Goal: Transaction & Acquisition: Purchase product/service

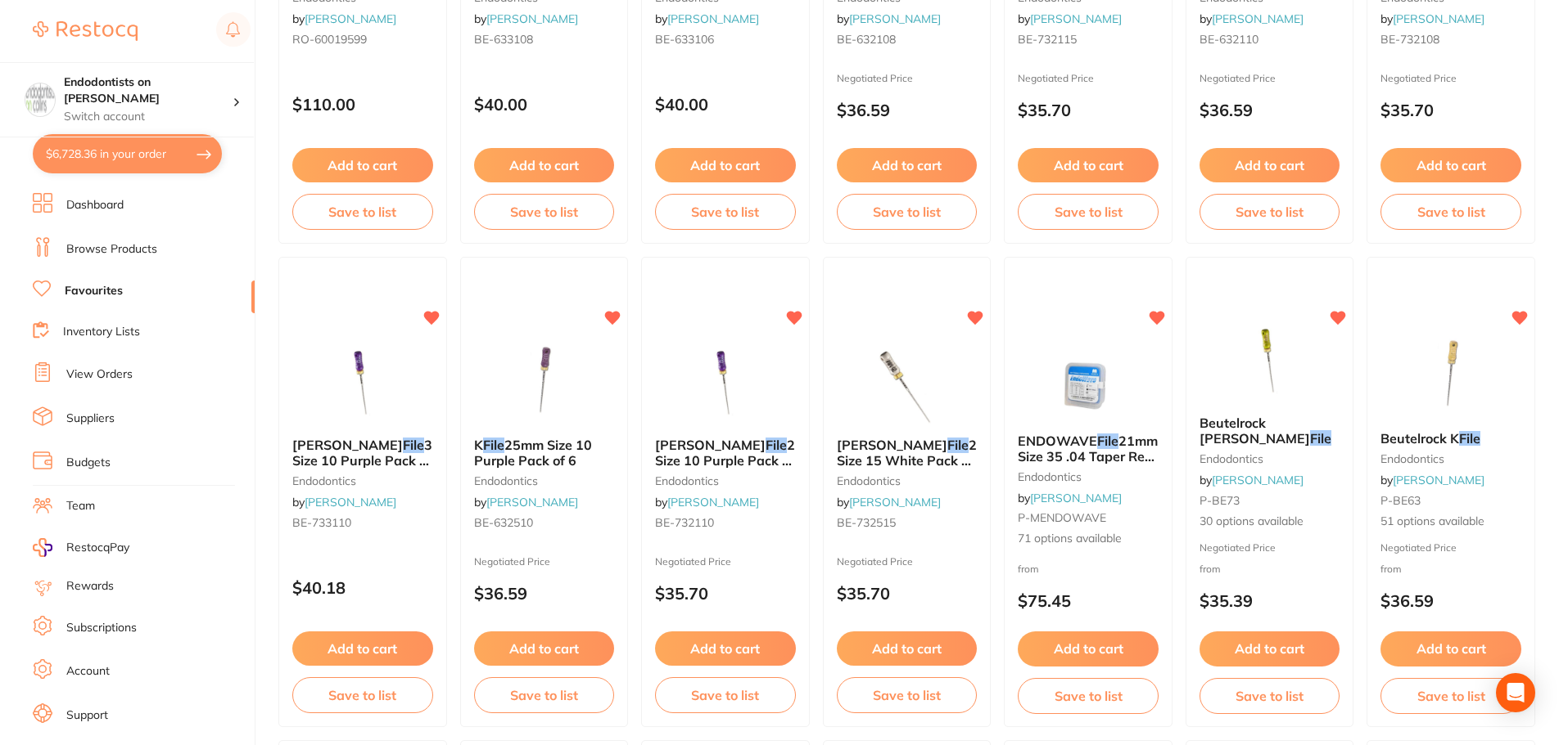
scroll to position [3079, 0]
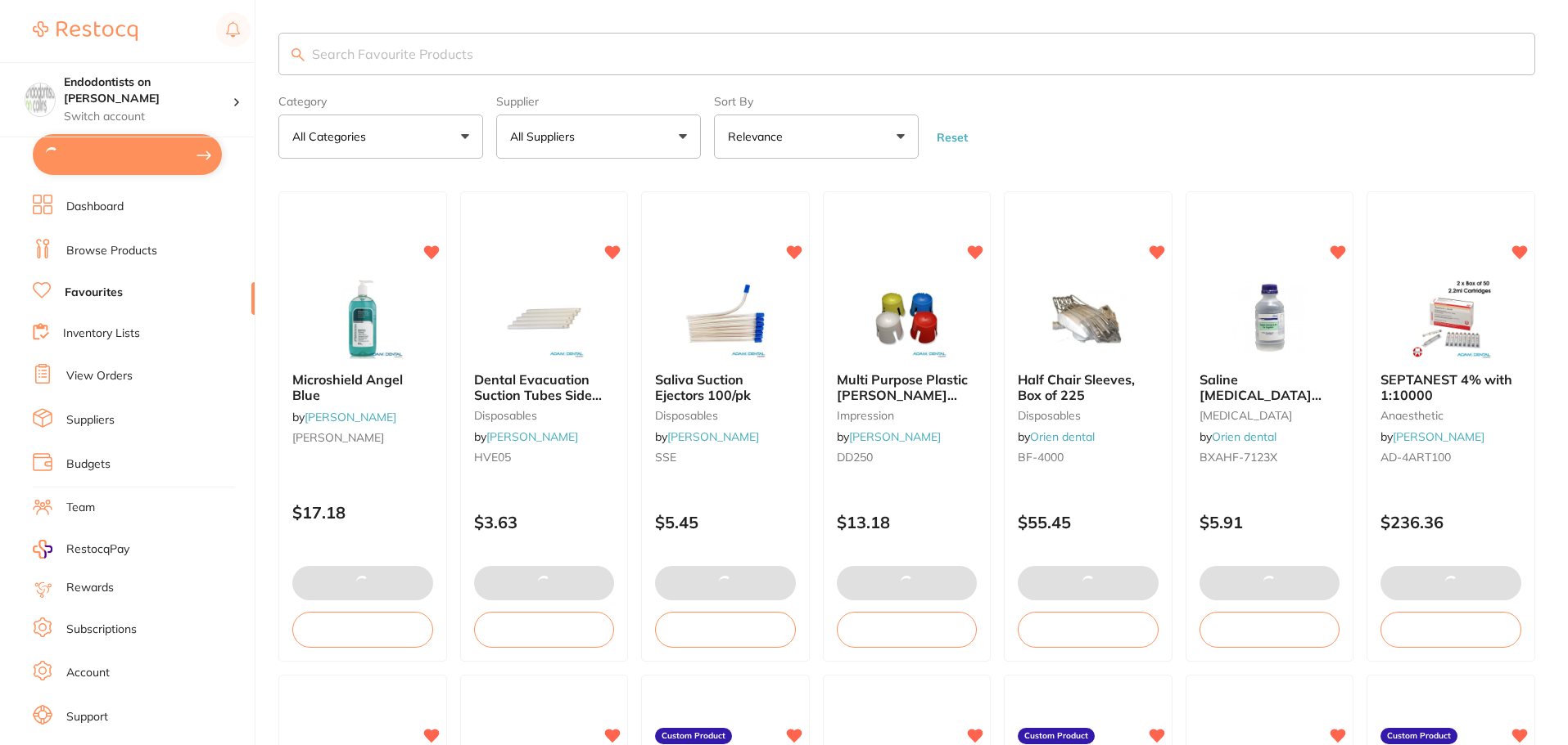
click at [389, 61] on input "search" at bounding box center [906, 54] width 1257 height 42
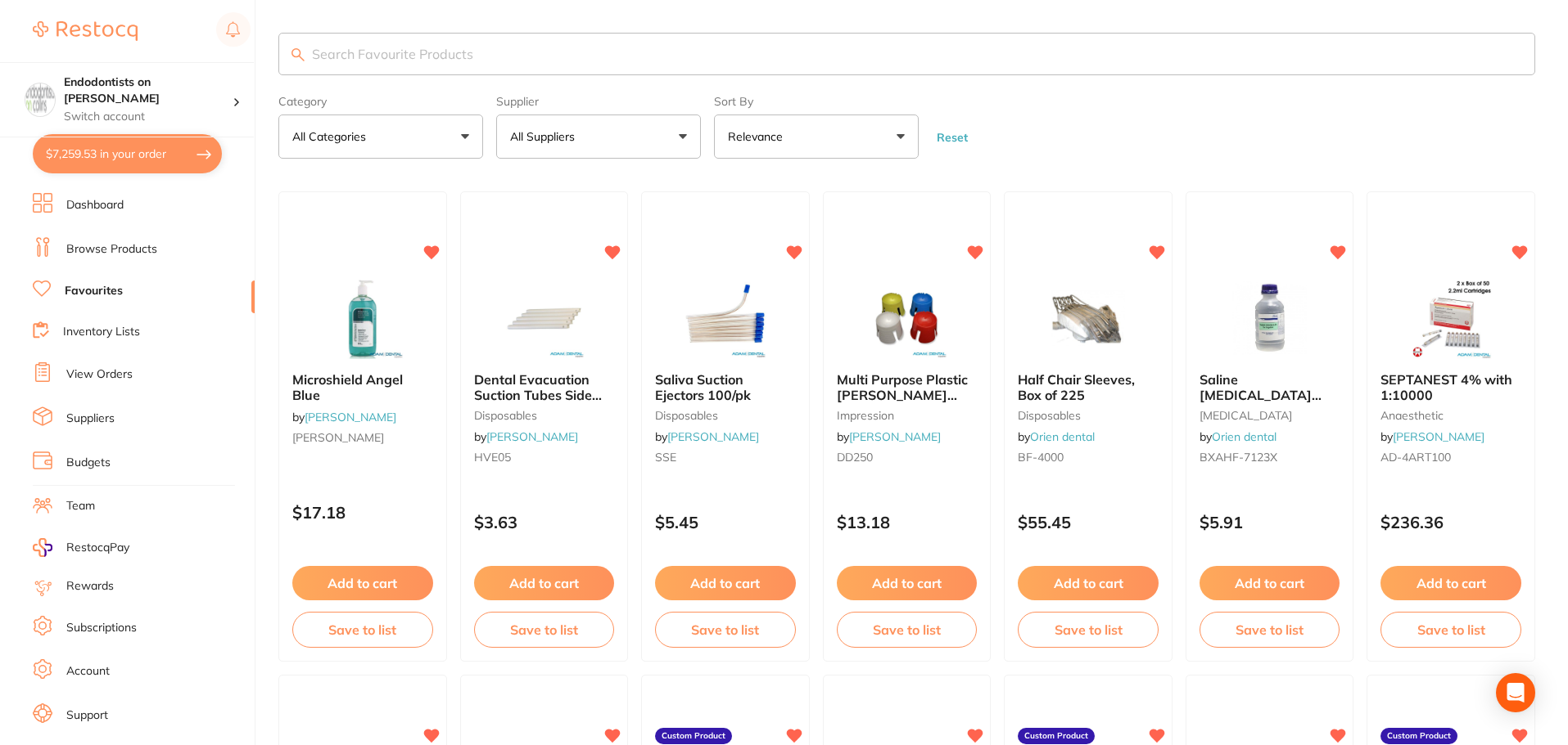
click at [381, 66] on input "search" at bounding box center [906, 54] width 1257 height 42
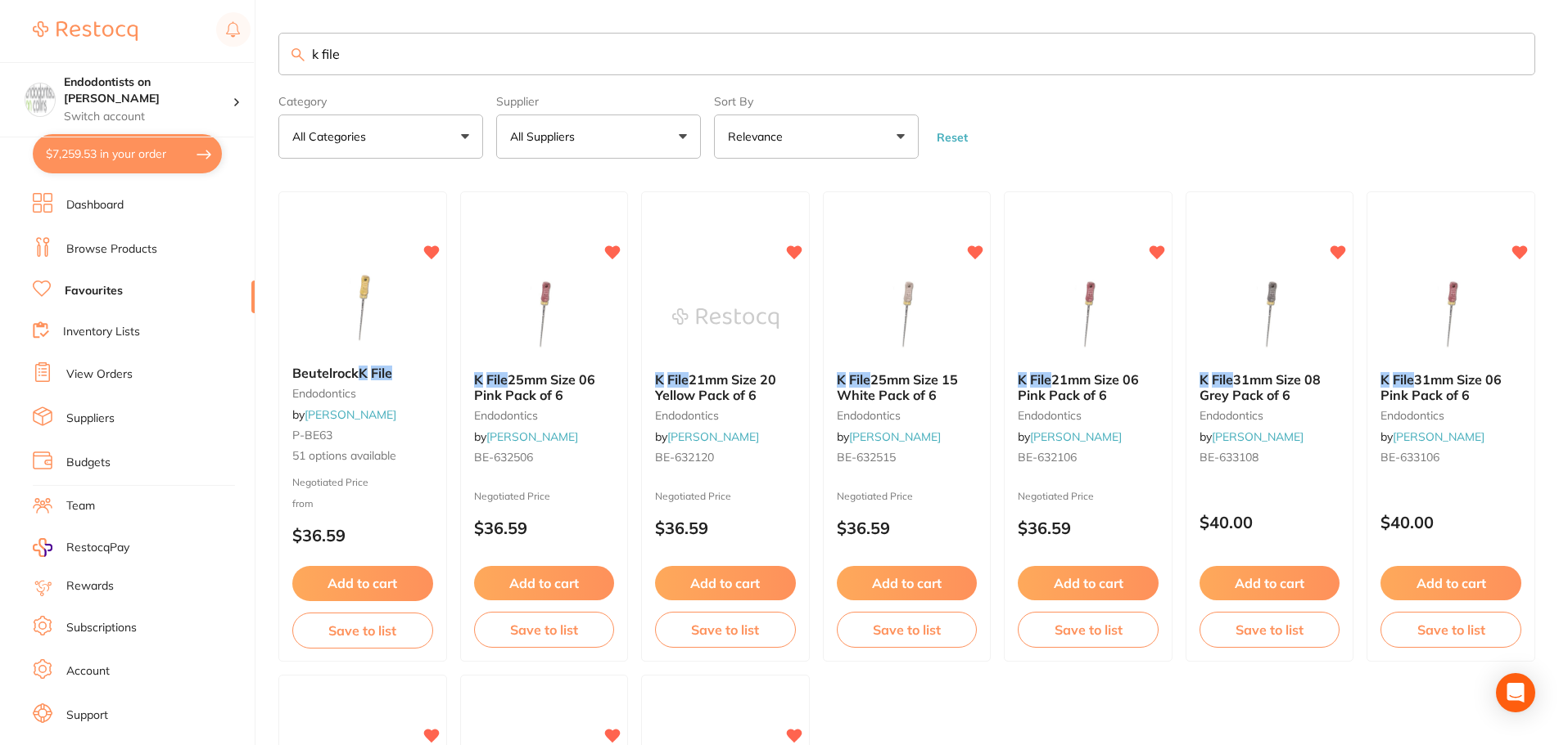
click at [652, 137] on button "All Suppliers" at bounding box center [598, 137] width 204 height 44
drag, startPoint x: 381, startPoint y: 52, endPoint x: 201, endPoint y: 41, distance: 180.3
click at [201, 41] on div "$7,259.53 Endodontists on Collins Switch account Endodontists on Collins $7,259…" at bounding box center [784, 372] width 1568 height 745
type input "k"
click at [689, 132] on button "All Suppliers" at bounding box center [598, 137] width 204 height 44
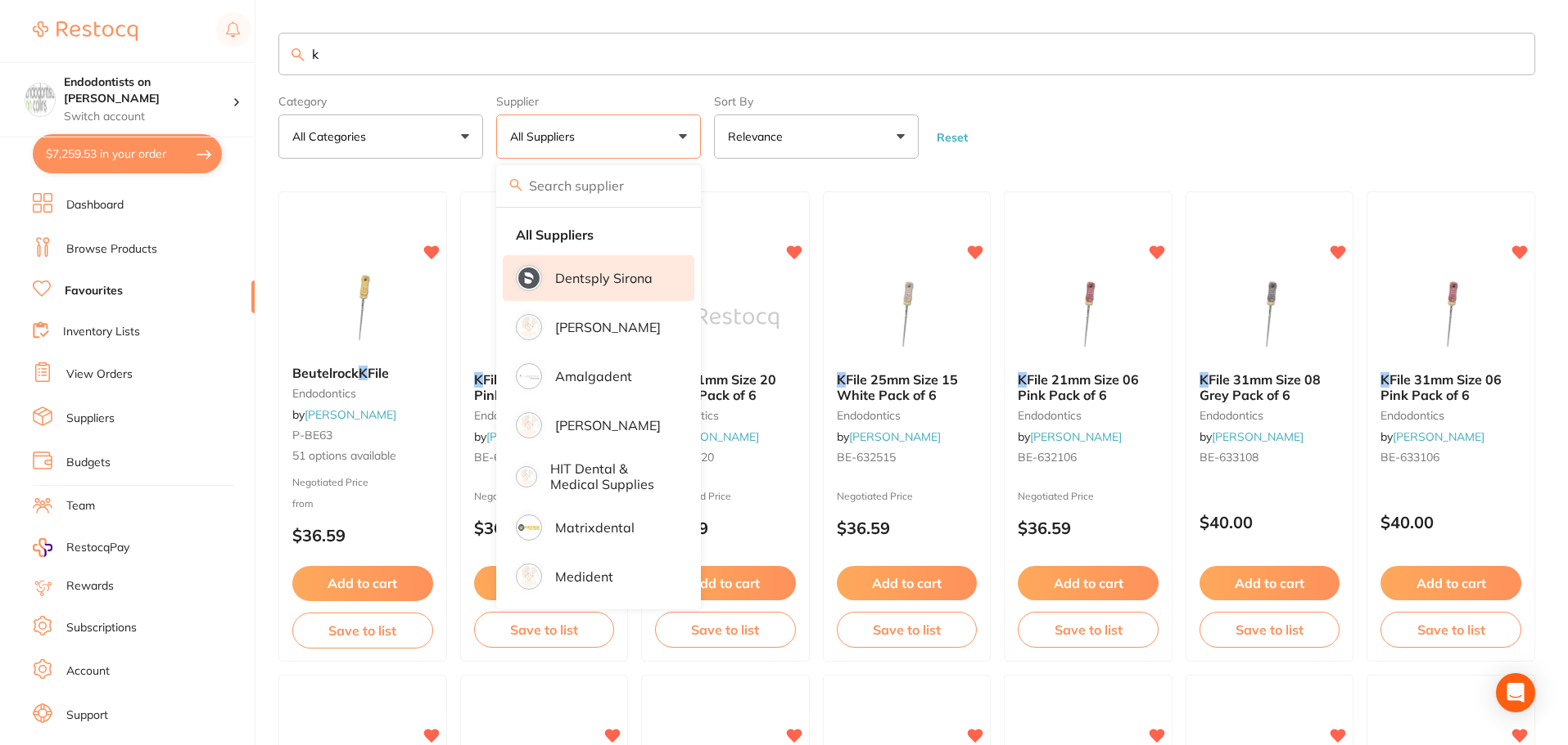
click at [618, 280] on p "Dentsply Sirona" at bounding box center [604, 278] width 98 height 15
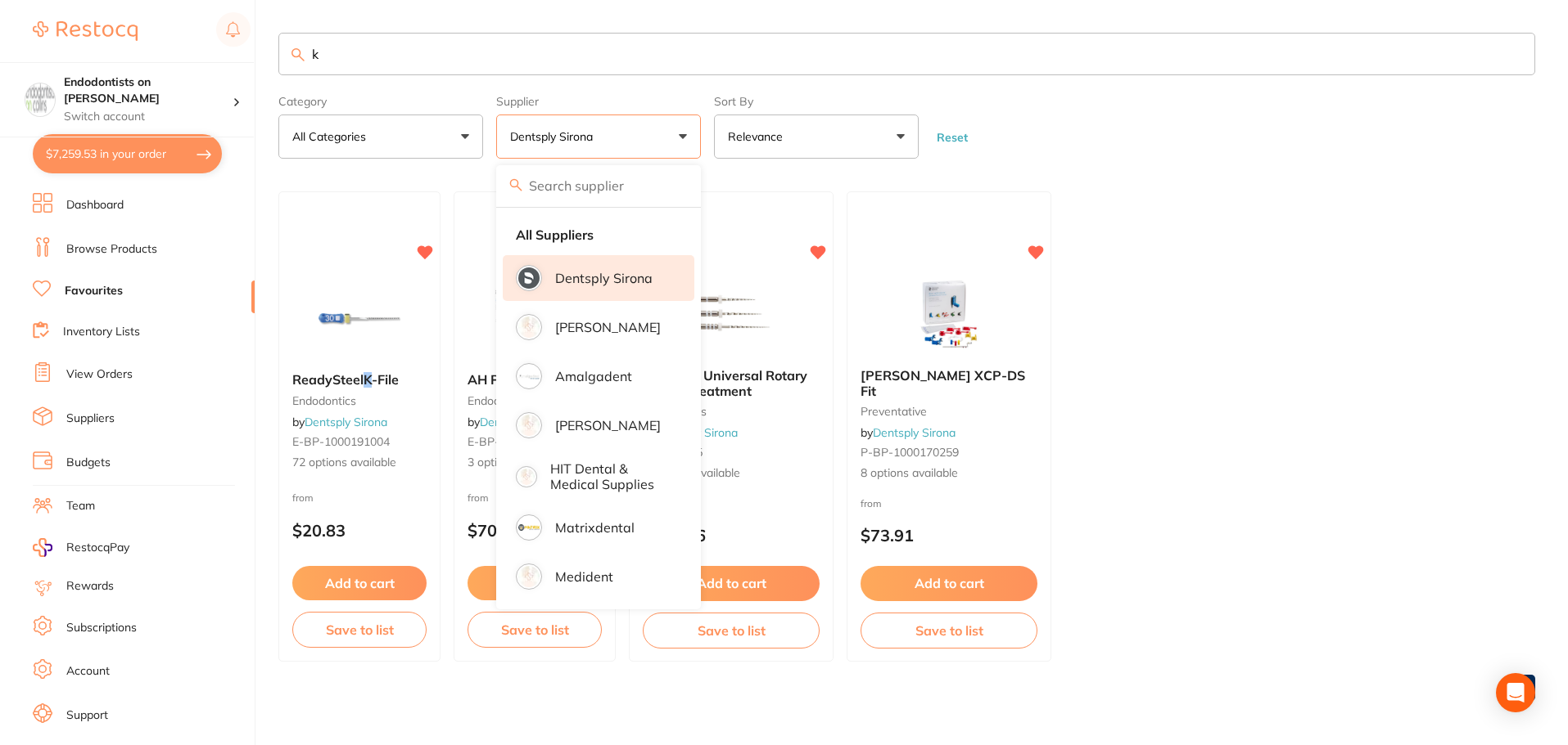
drag, startPoint x: 1430, startPoint y: 605, endPoint x: 1380, endPoint y: 572, distance: 59.9
click at [1432, 606] on ul "ReadySteel K -File endodontics by Dentsply Sirona E-BP-1000191004 72 options av…" at bounding box center [906, 427] width 1257 height 471
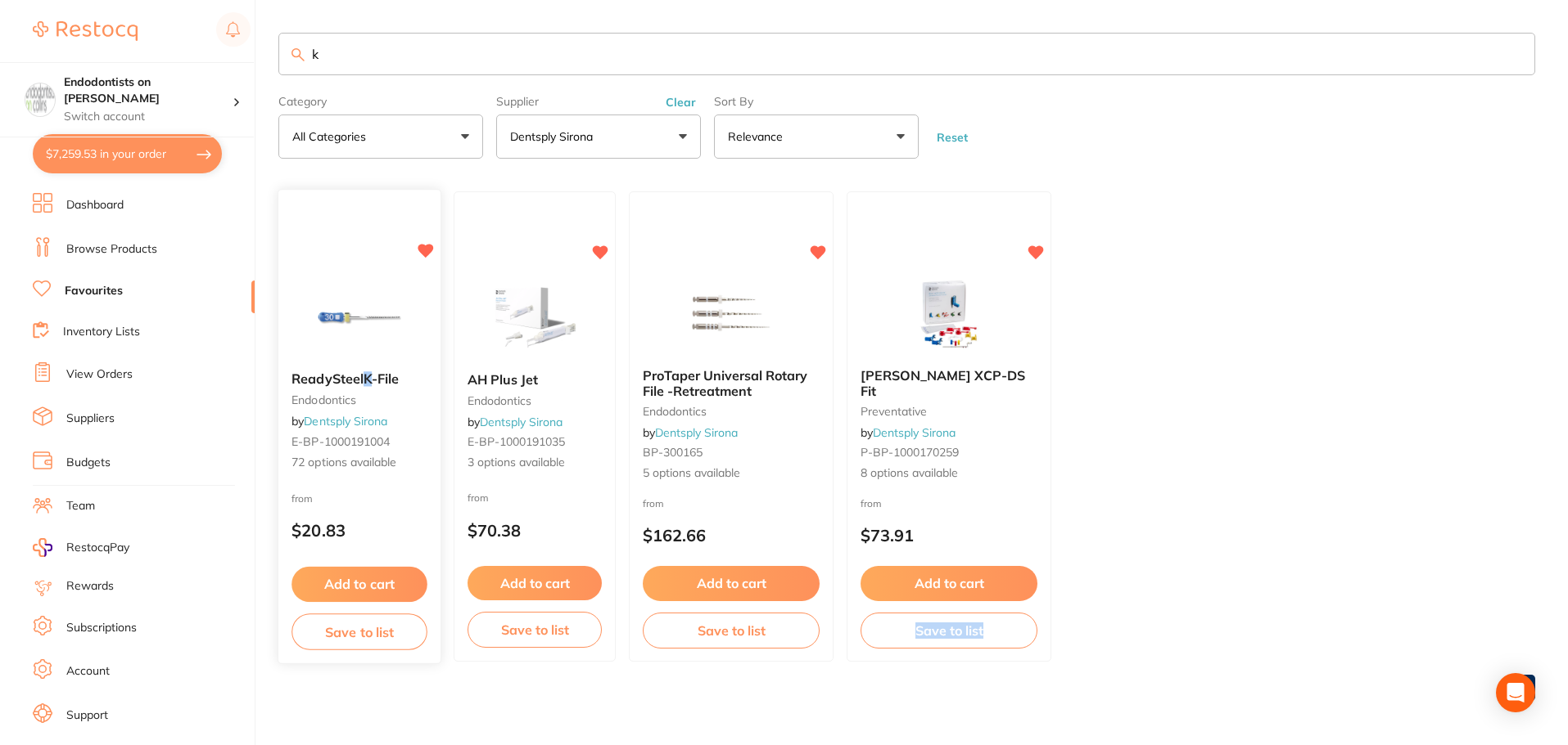
click at [394, 588] on button "Add to cart" at bounding box center [360, 584] width 136 height 35
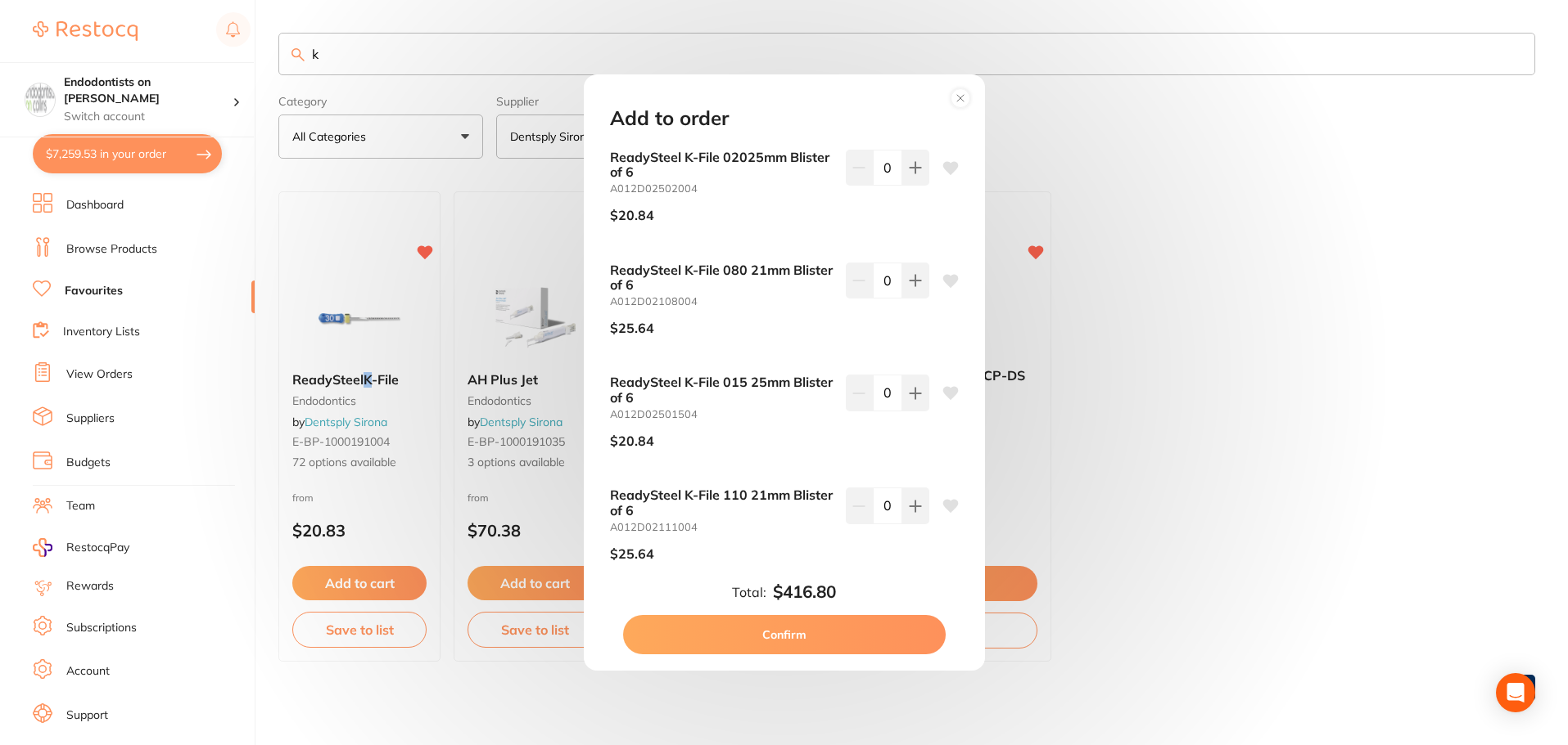
click at [738, 422] on div "$20.84" at bounding box center [721, 441] width 223 height 40
drag, startPoint x: 762, startPoint y: 380, endPoint x: 785, endPoint y: 382, distance: 23.1
click at [785, 382] on b "ReadySteel K-File 015 25mm Blister of 6" at bounding box center [721, 389] width 223 height 30
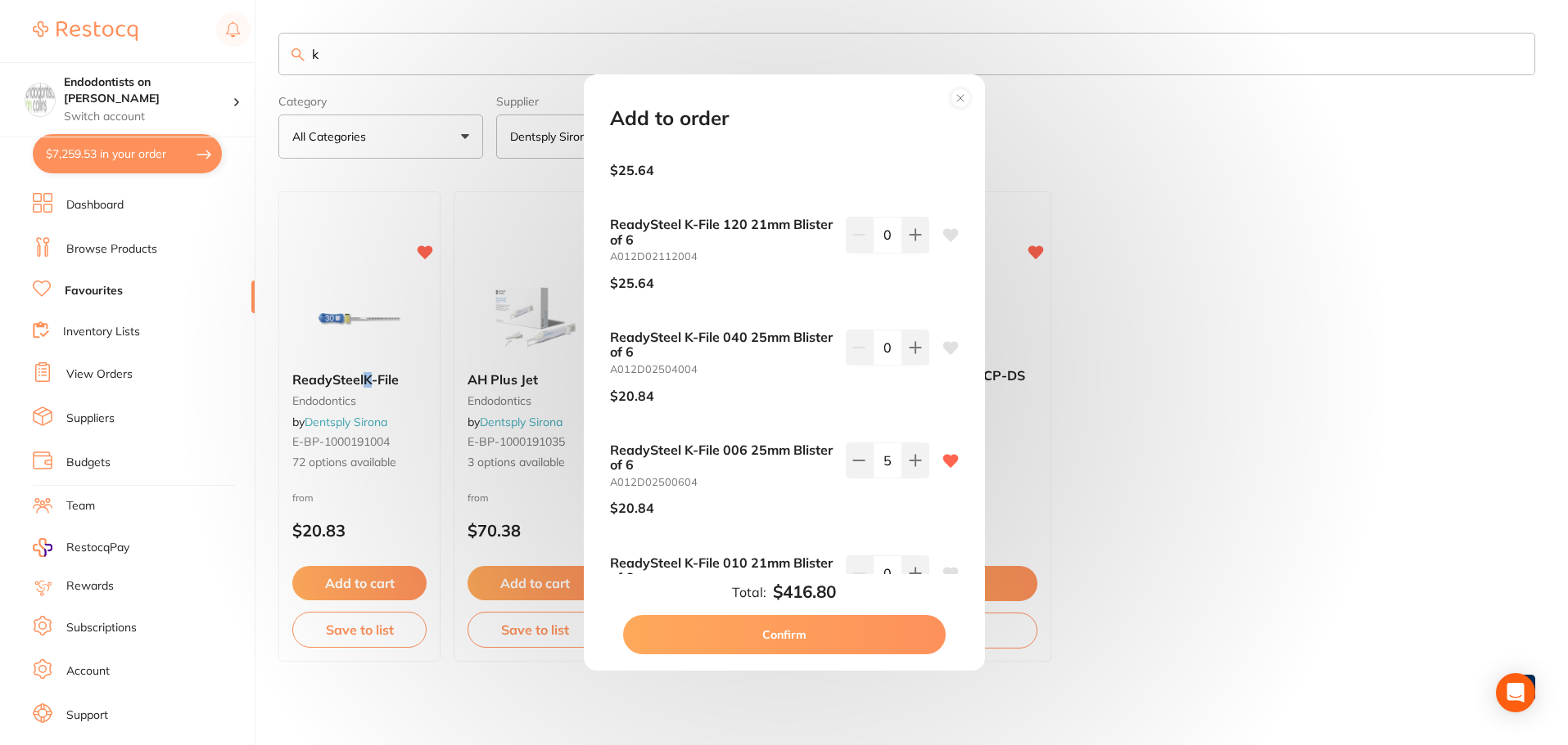
scroll to position [409, 0]
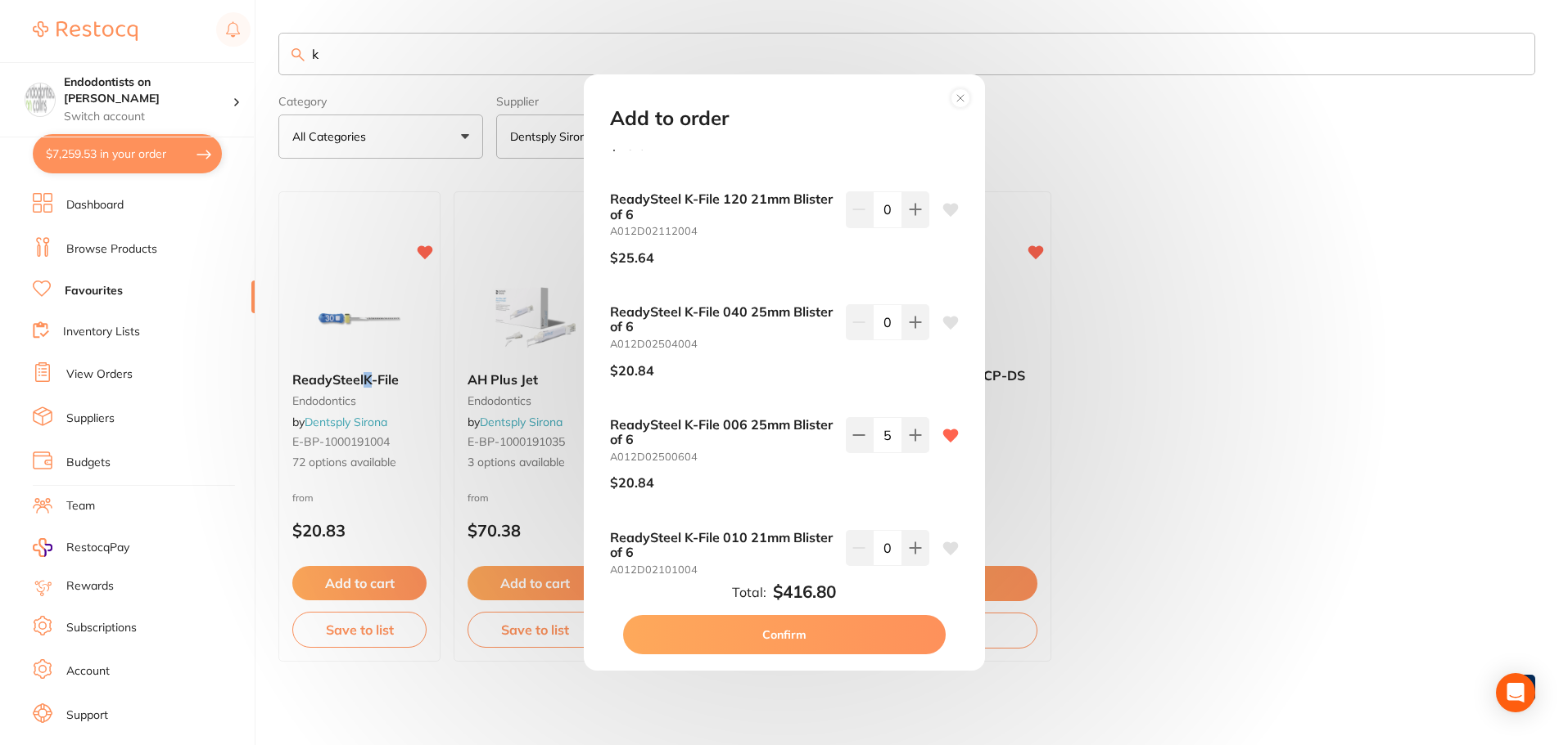
click at [768, 426] on b "ReadySteel K-File 006 25mm Blister of 6" at bounding box center [721, 432] width 223 height 30
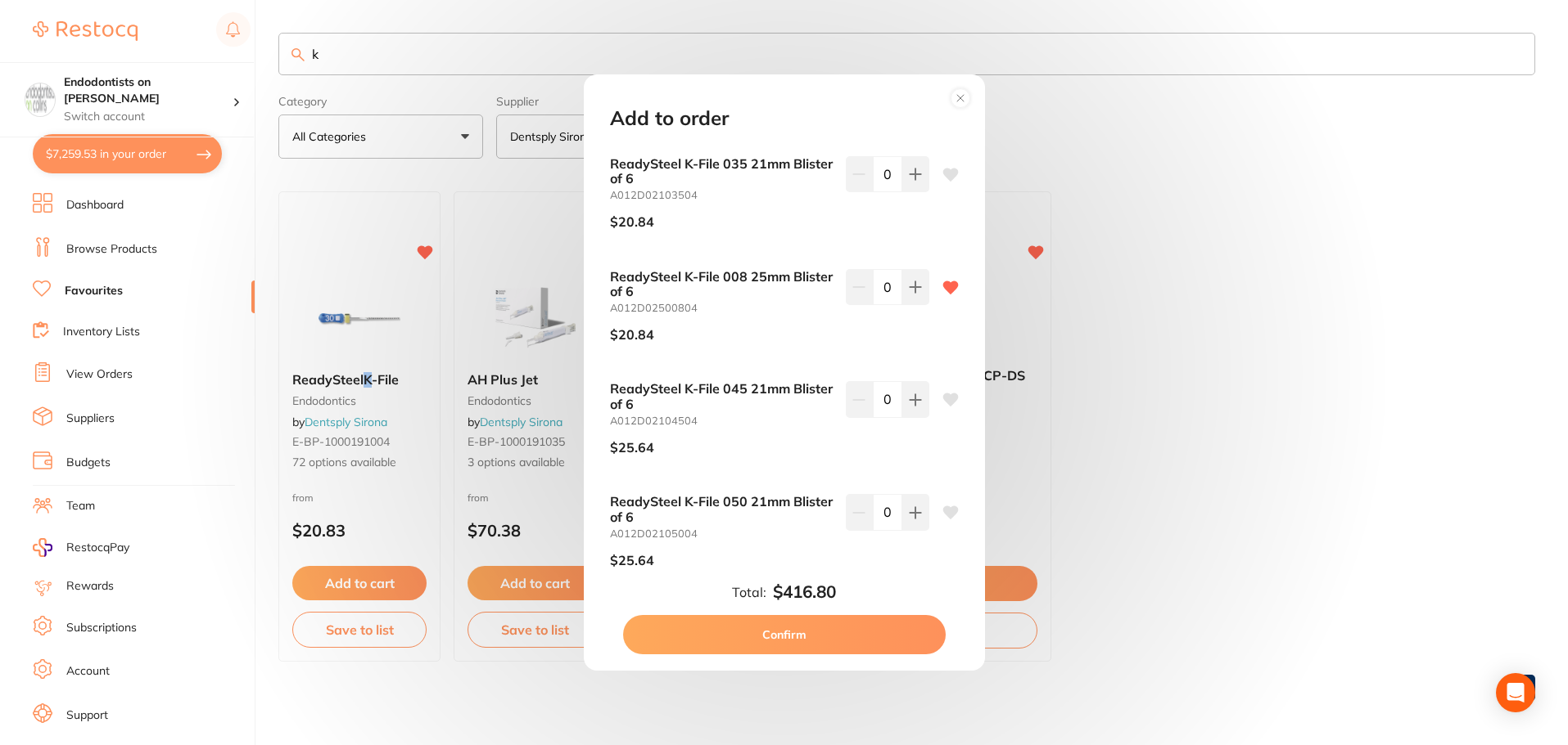
scroll to position [900, 0]
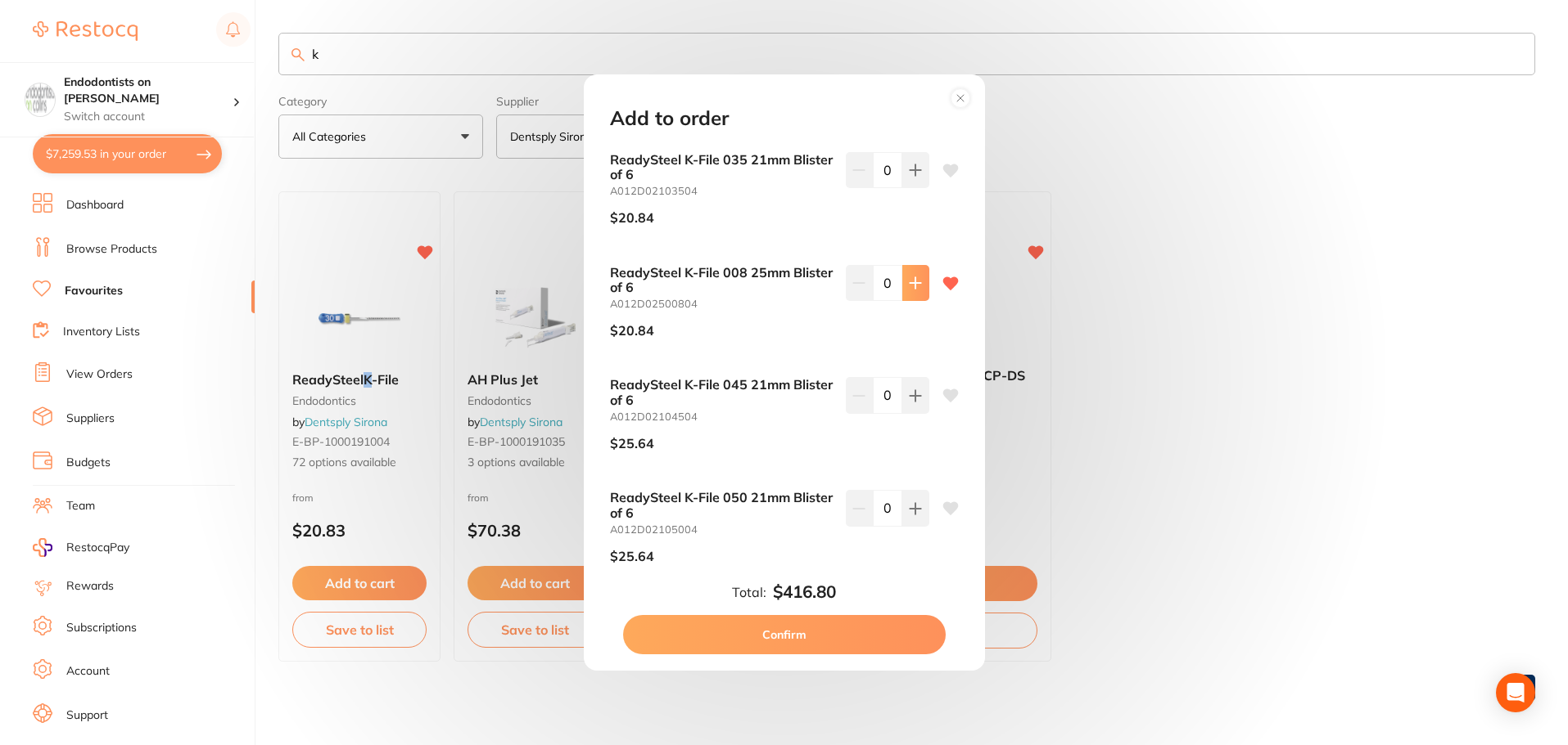
click at [916, 290] on button at bounding box center [915, 282] width 27 height 36
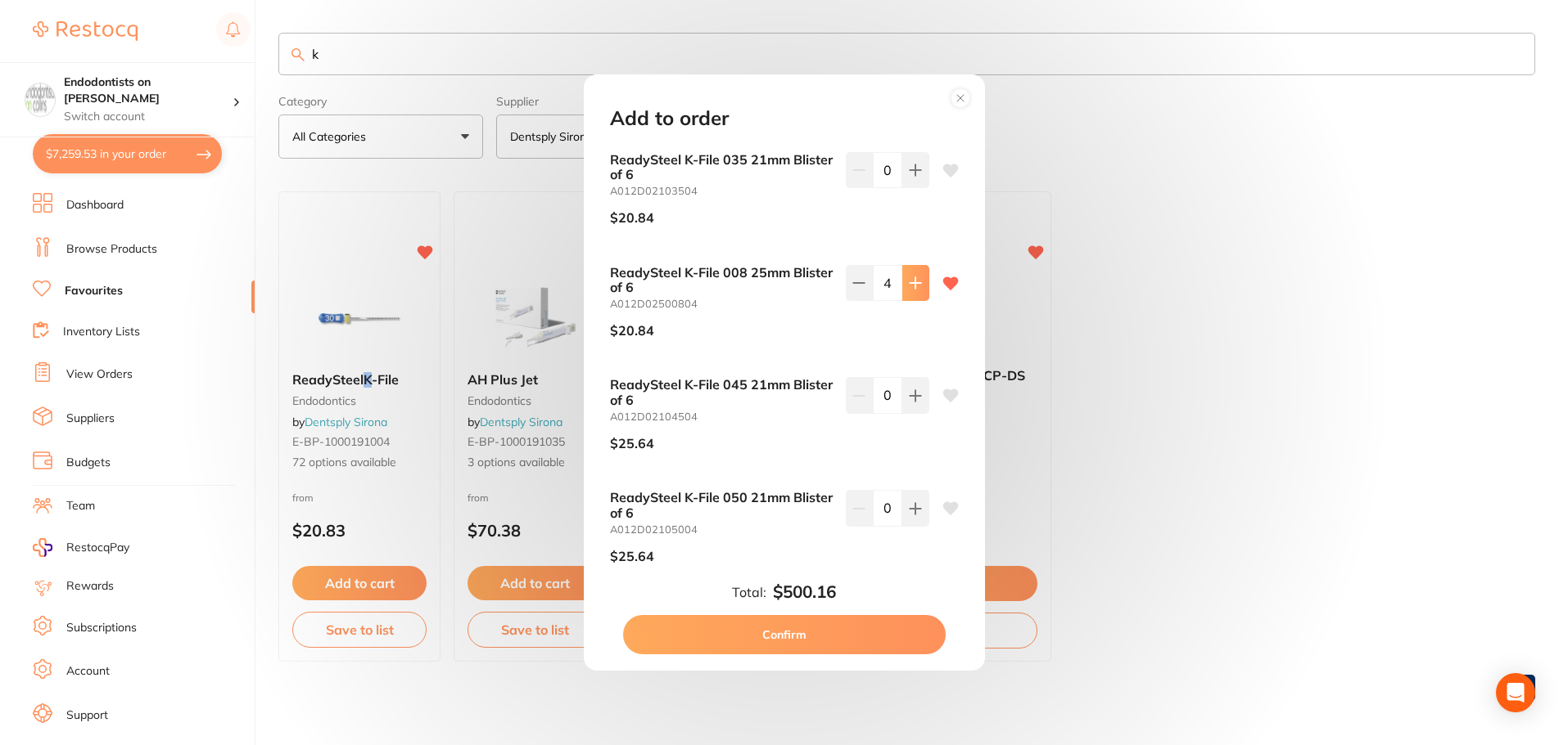
type input "5"
click at [848, 644] on button "Confirm" at bounding box center [784, 635] width 323 height 40
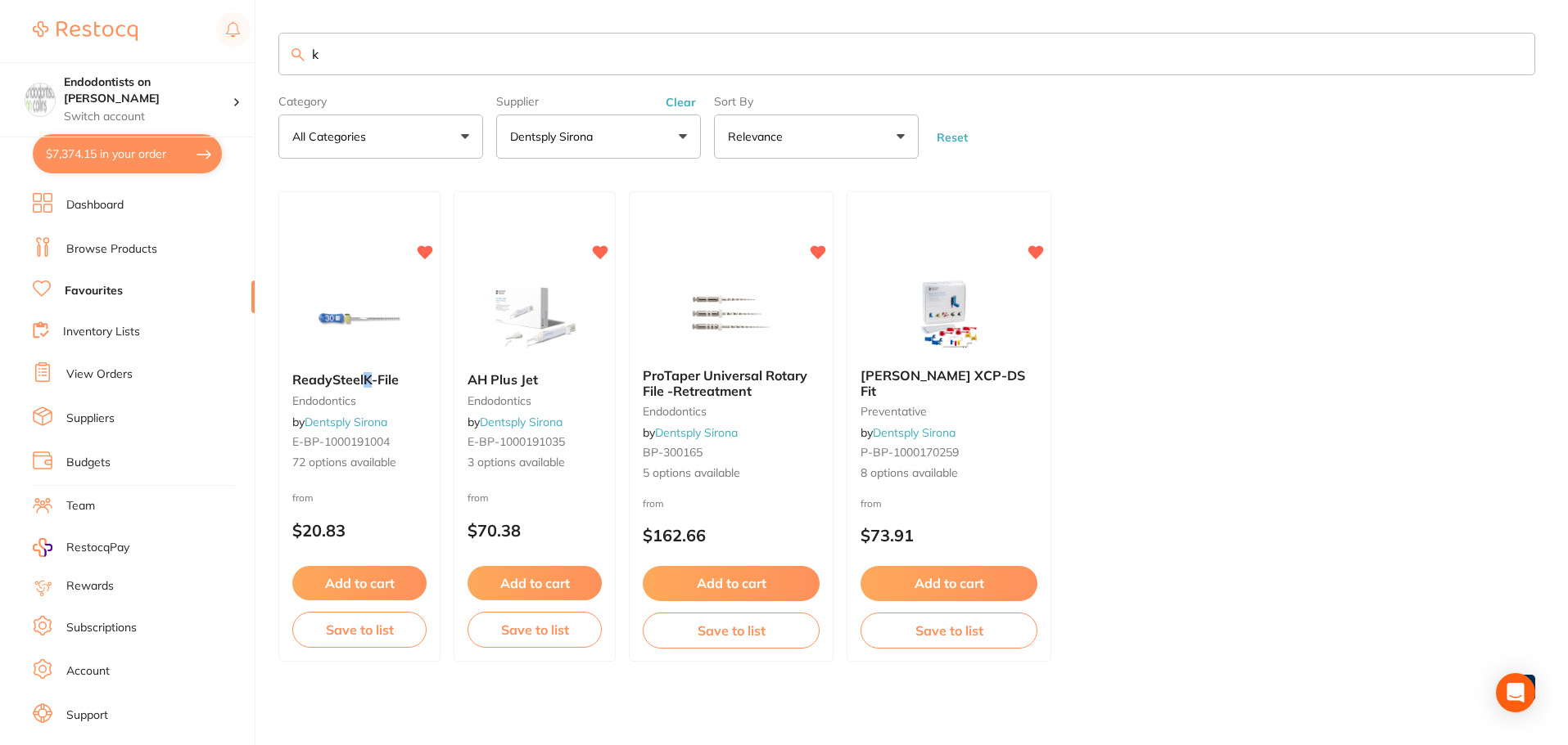
click at [1210, 480] on ul "ReadySteel K -File endodontics by Dentsply Sirona E-BP-1000191004 72 options av…" at bounding box center [906, 427] width 1257 height 471
drag, startPoint x: 449, startPoint y: 58, endPoint x: 237, endPoint y: 53, distance: 212.1
click at [237, 53] on div "$7,374.15 Endodontists on Collins Switch account Endodontists on Collins $7,374…" at bounding box center [784, 372] width 1568 height 745
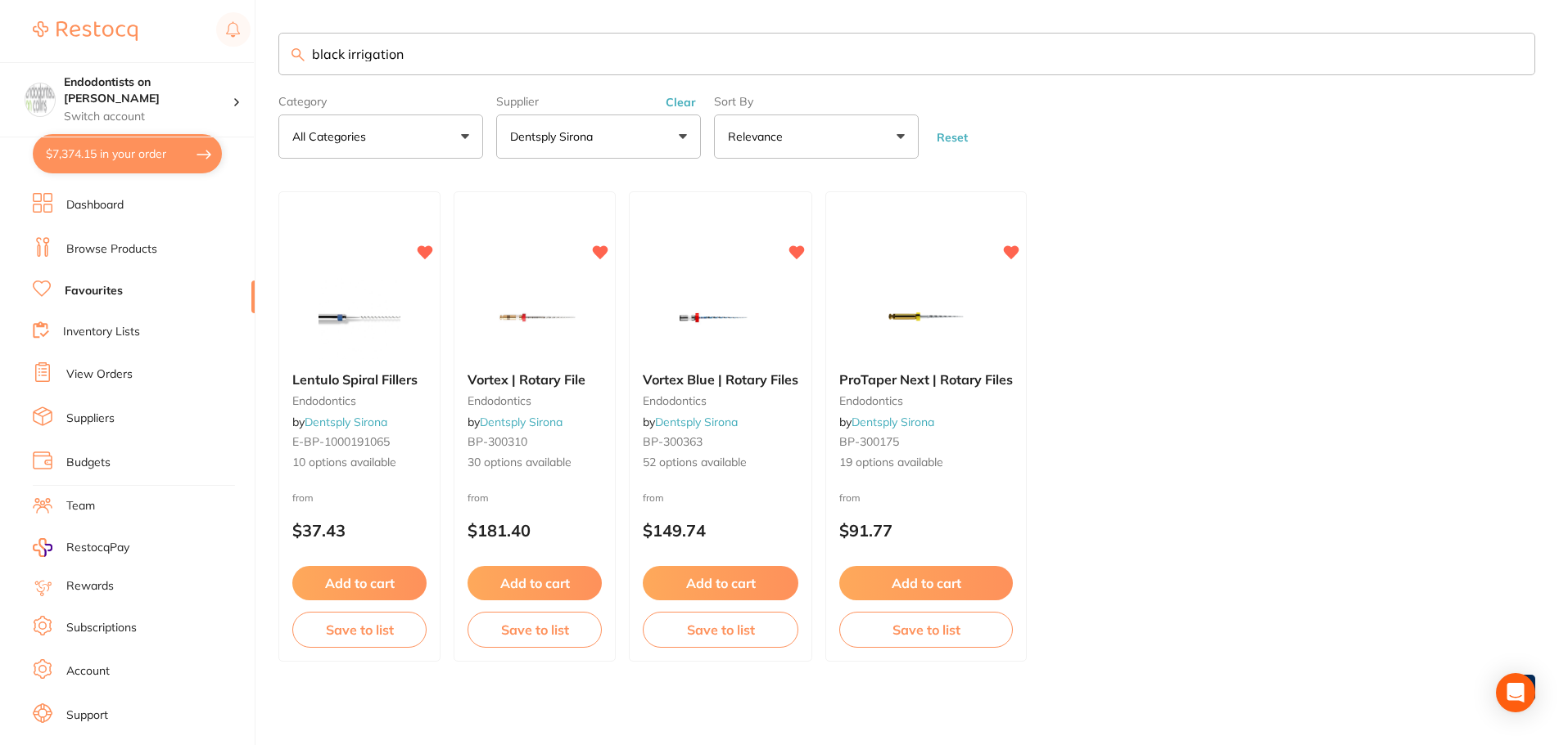
drag, startPoint x: 1222, startPoint y: 441, endPoint x: 1199, endPoint y: 424, distance: 28.6
click at [1222, 441] on ul "Lentulo Spiral Fillers endodontics by Dentsply Sirona E-BP-1000191065 10 option…" at bounding box center [906, 427] width 1257 height 471
drag, startPoint x: 371, startPoint y: 43, endPoint x: 133, endPoint y: 18, distance: 239.3
click at [135, 18] on div "$7,374.15 Endodontists on Collins Switch account Endodontists on Collins $7,374…" at bounding box center [784, 372] width 1568 height 745
type input "black irrigation needles"
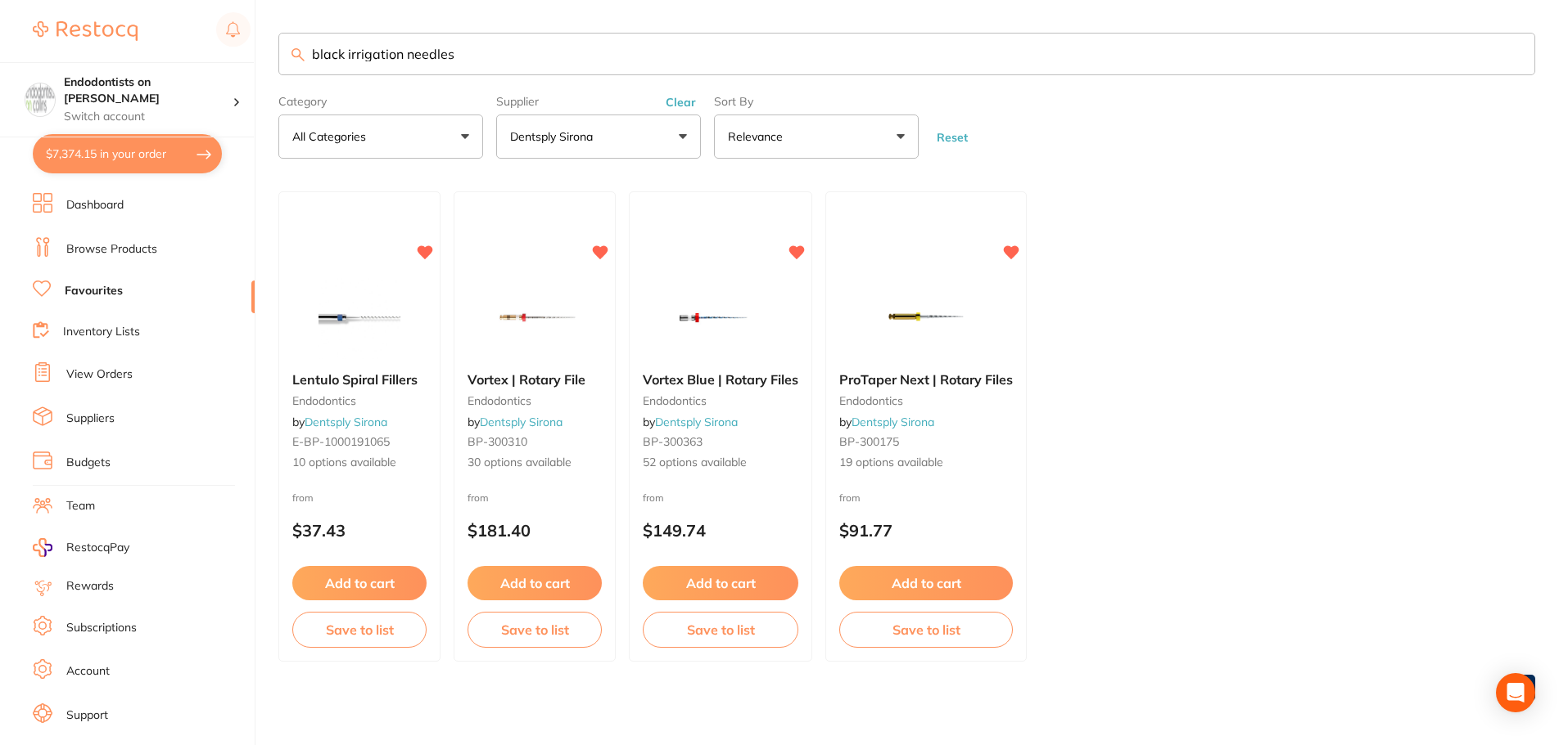
click at [117, 241] on link "Browse Products" at bounding box center [111, 249] width 91 height 17
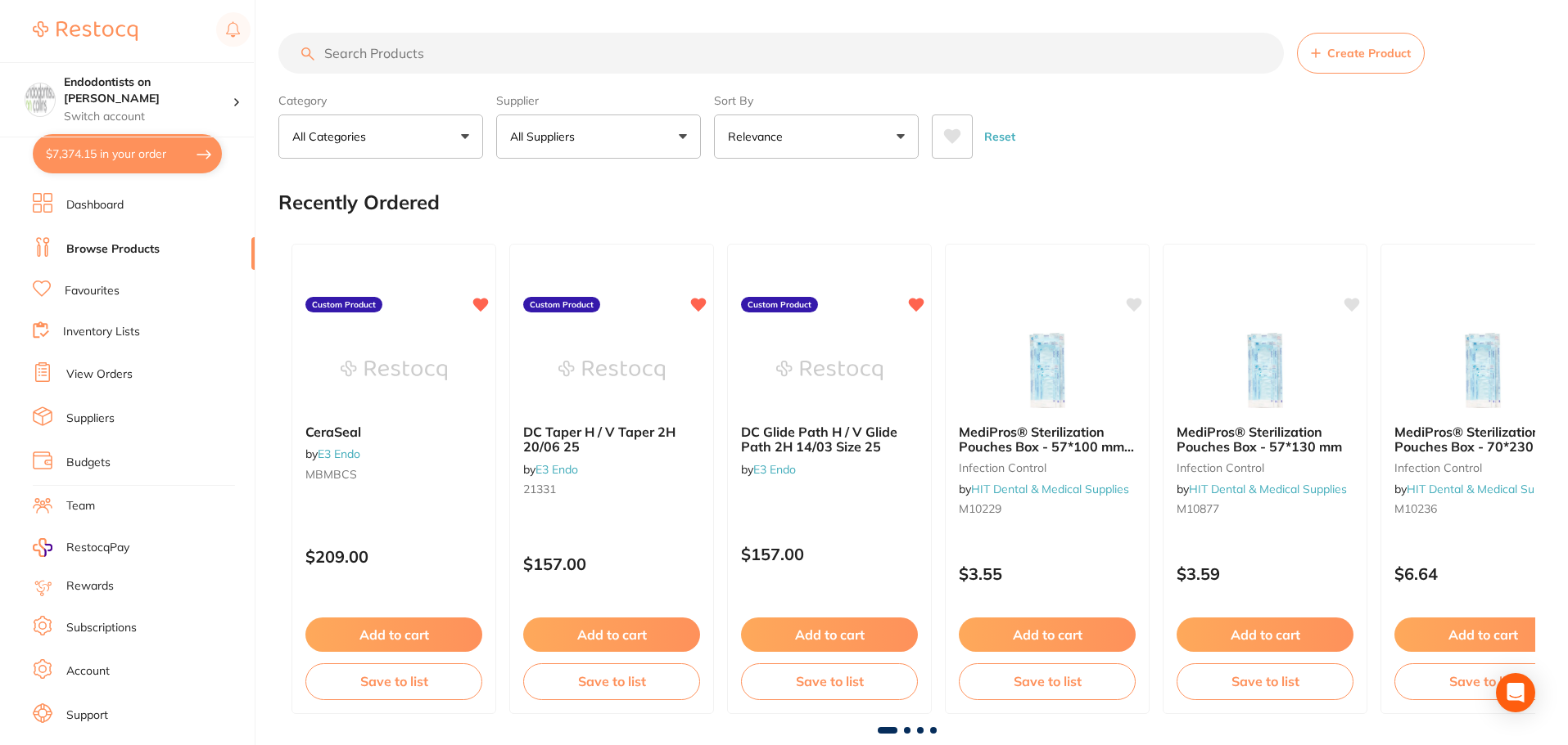
click at [366, 50] on input "search" at bounding box center [780, 53] width 1005 height 40
paste input "black irrigation needles"
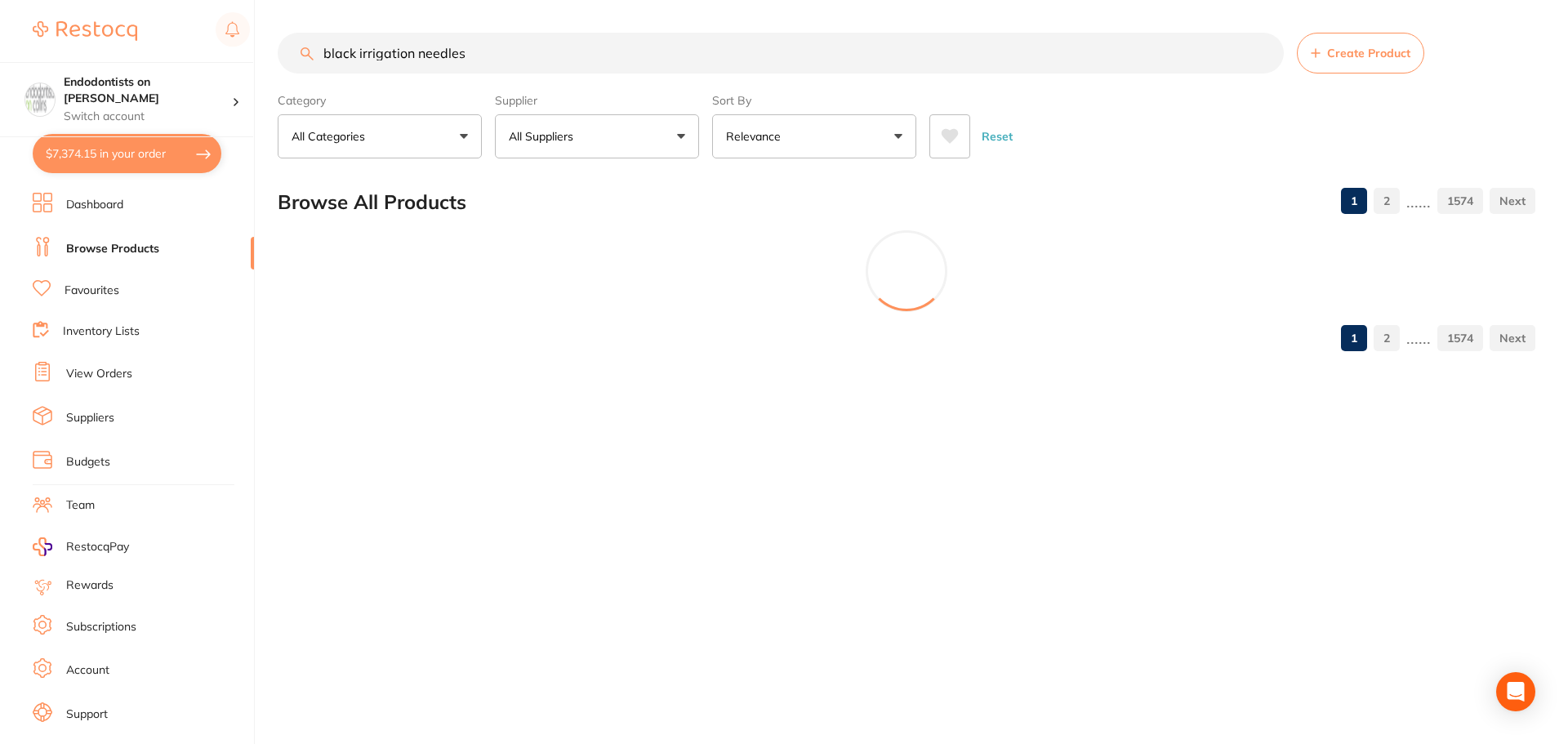
type input "black irrigation needles"
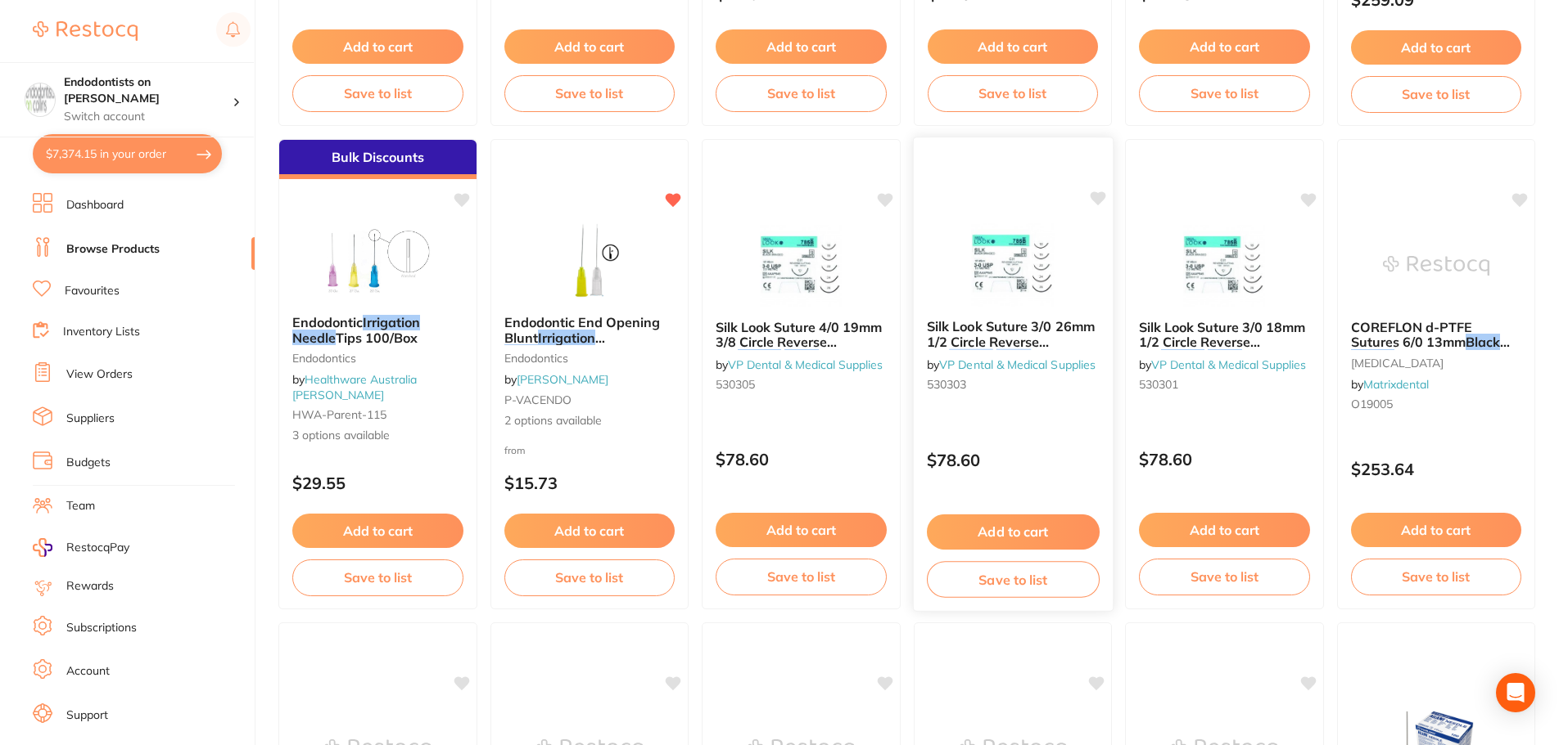
scroll to position [982, 0]
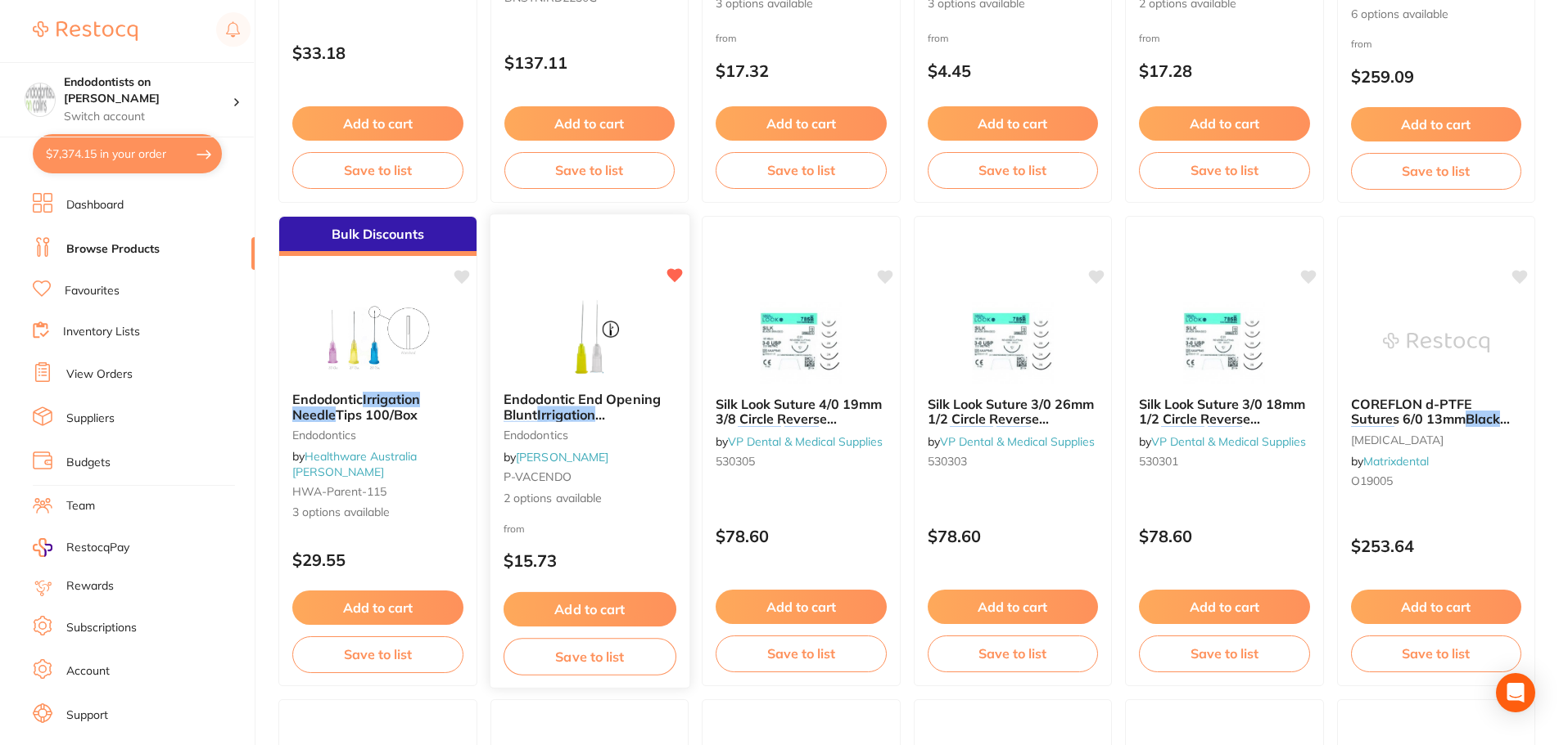
click at [595, 607] on button "Add to cart" at bounding box center [589, 610] width 173 height 35
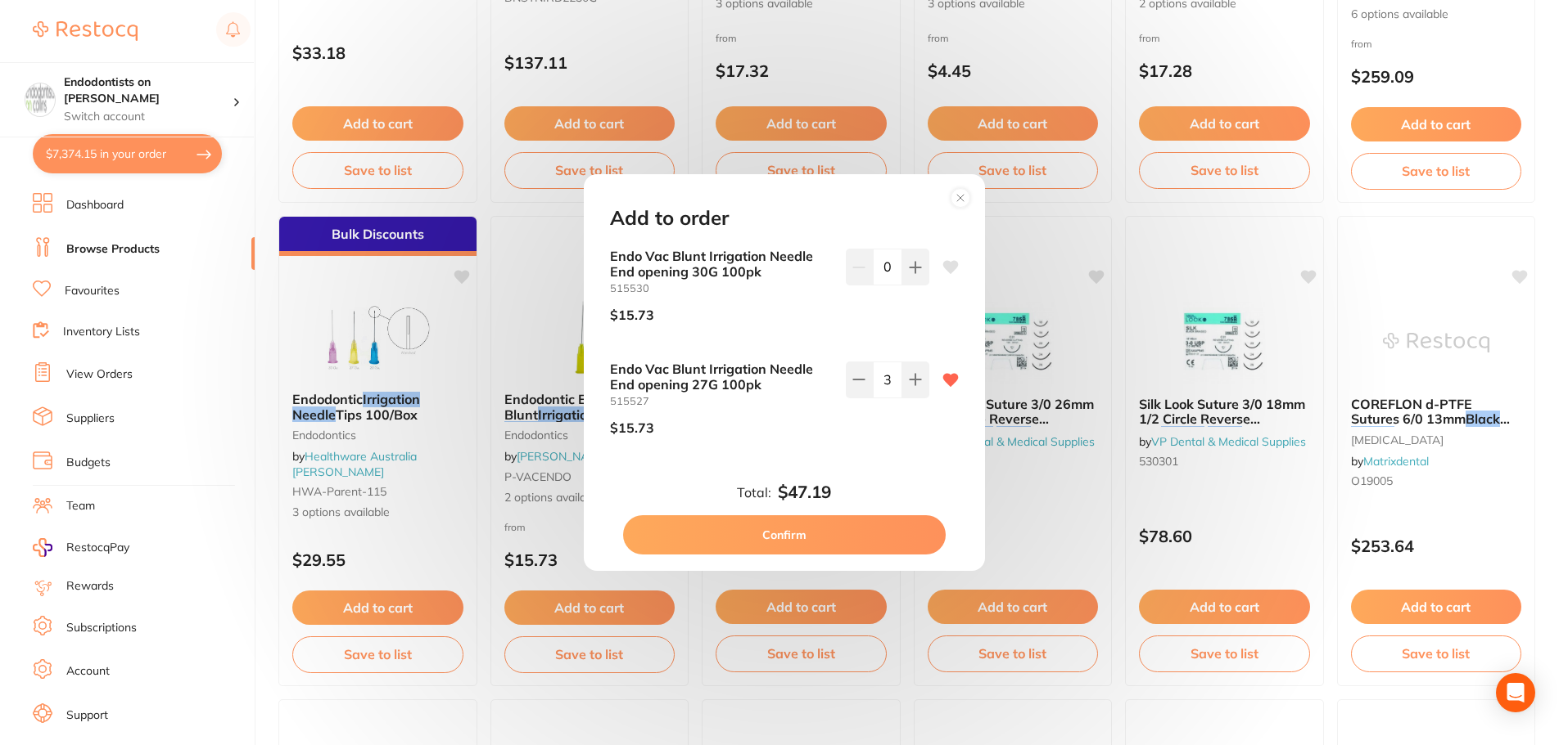
click at [533, 463] on div "Add to order Endo Vac Blunt Irrigation Needle End opening 30G 100pk 515530 $15.…" at bounding box center [784, 372] width 1568 height 745
